Goal: Task Accomplishment & Management: Manage account settings

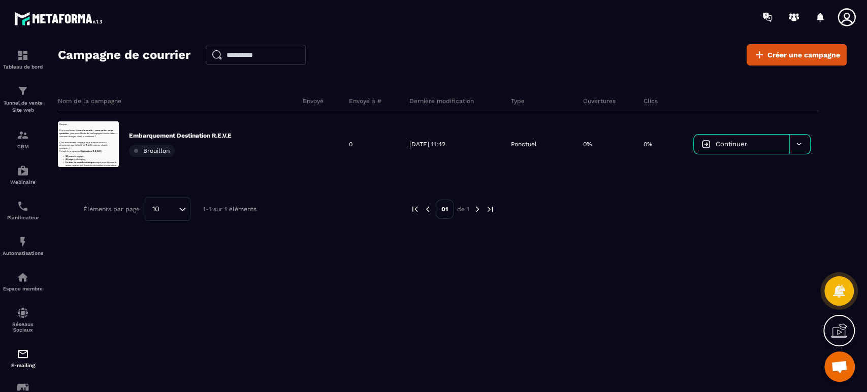
click at [171, 132] on p "Embarquement Destination R.E.V.E" at bounding box center [180, 136] width 103 height 8
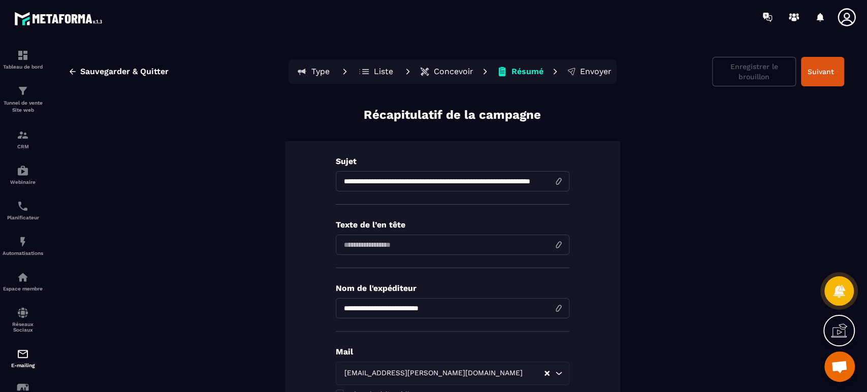
click at [379, 69] on p "Liste" at bounding box center [383, 72] width 19 height 10
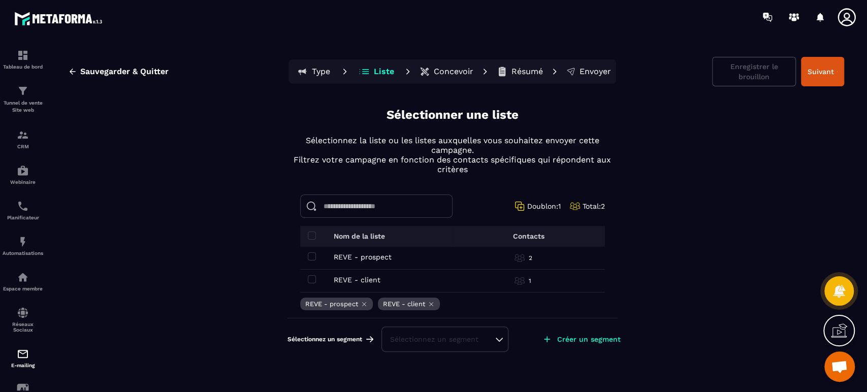
click at [442, 336] on div "Sélectionnez un segment" at bounding box center [445, 339] width 110 height 10
click at [443, 314] on li "ANCIENS CLIENTS" at bounding box center [444, 314] width 125 height 20
click at [748, 70] on button "Enregistrer le brouillon" at bounding box center [754, 71] width 84 height 29
click at [319, 71] on p "Type" at bounding box center [321, 72] width 18 height 10
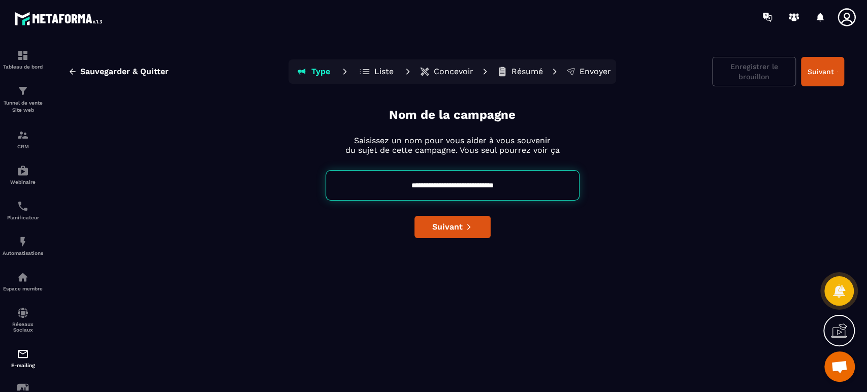
click at [72, 72] on icon "button" at bounding box center [73, 72] width 6 height 6
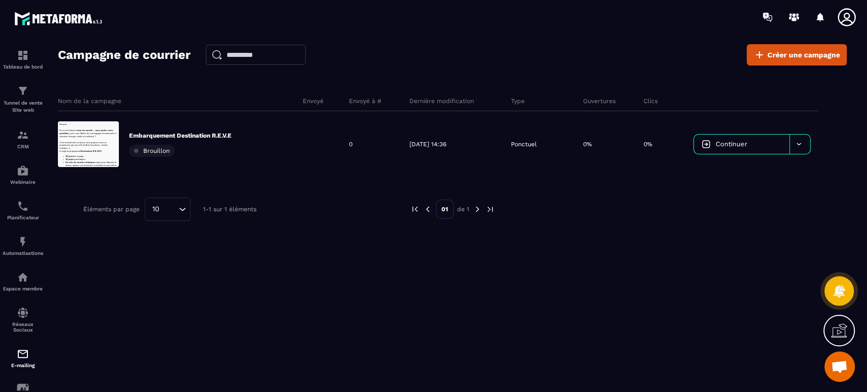
click at [226, 140] on div "Embarquement Destination R.E.V.E [GEOGRAPHIC_DATA]" at bounding box center [180, 144] width 103 height 25
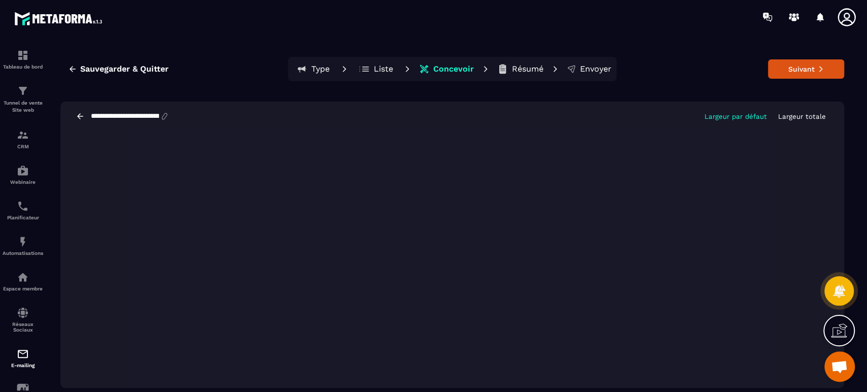
click at [384, 70] on p "Liste" at bounding box center [383, 69] width 19 height 10
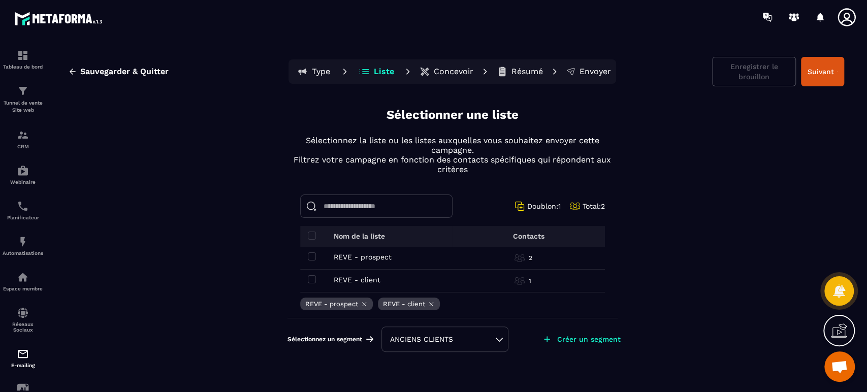
click at [22, 64] on p "Tableau de bord" at bounding box center [23, 67] width 41 height 6
